Goal: Find specific page/section: Find specific page/section

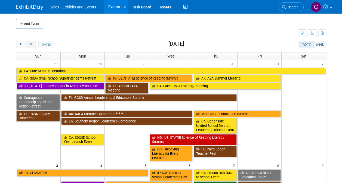
click at [31, 45] on span "next" at bounding box center [31, 45] width 4 height 4
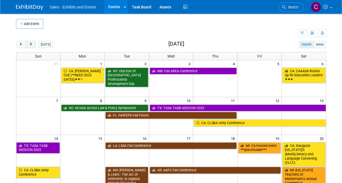
click at [31, 45] on span "next" at bounding box center [31, 45] width 4 height 4
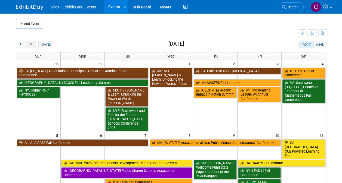
click at [31, 45] on span "next" at bounding box center [31, 45] width 4 height 4
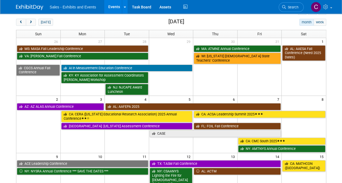
scroll to position [16, 0]
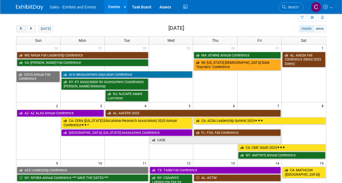
click at [22, 28] on span "prev" at bounding box center [21, 29] width 4 height 4
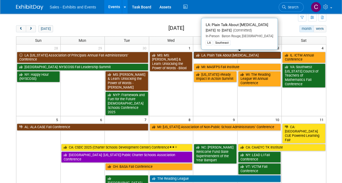
click at [229, 55] on link "LA: Plain Talk About [MEDICAL_DATA]" at bounding box center [237, 55] width 87 height 7
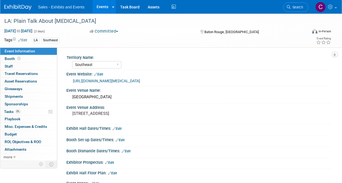
select select "Southeast"
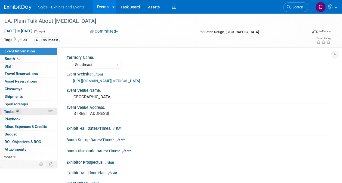
click at [8, 113] on link "0% Tasks 0%" at bounding box center [28, 111] width 57 height 7
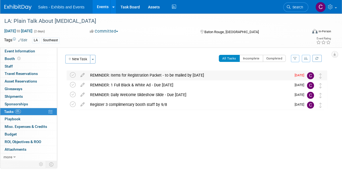
click at [155, 74] on div "REMINDER: Items for Registration Packet - to be mailed by 8/25/25" at bounding box center [189, 75] width 204 height 9
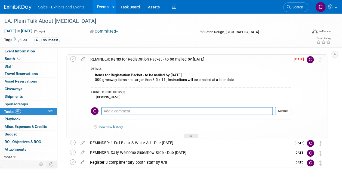
scroll to position [18, 0]
